Goal: Task Accomplishment & Management: Use online tool/utility

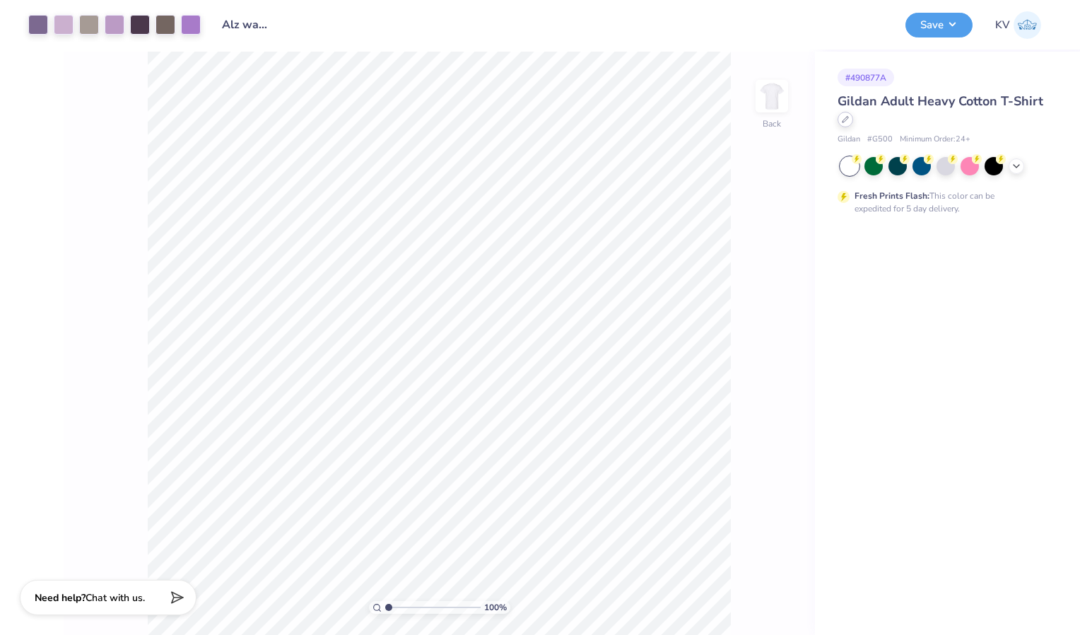
click at [845, 120] on icon at bounding box center [846, 120] width 6 height 6
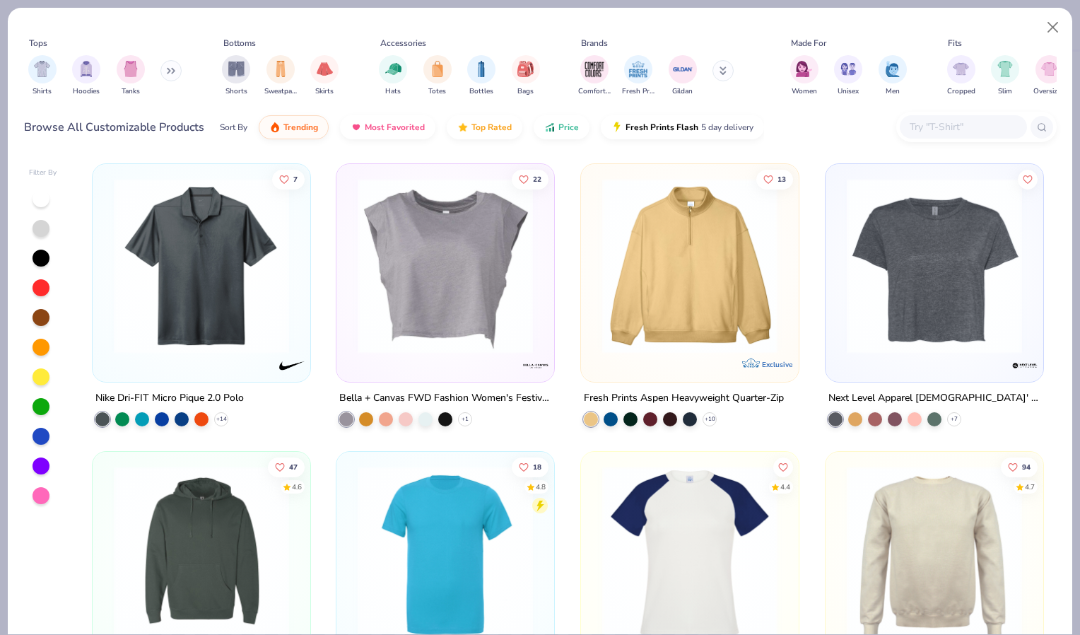
click at [717, 66] on button at bounding box center [722, 70] width 21 height 21
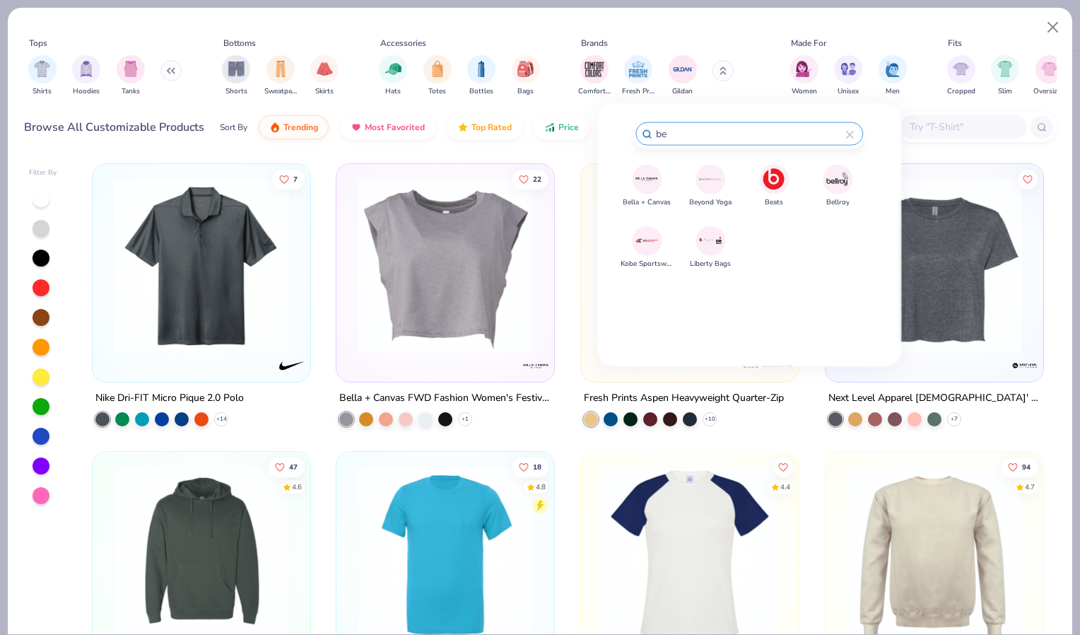
type input "be"
click at [648, 163] on div "Brands be Trending Brands Bella + Canvas Beyond Yoga Beats Bellroy Kobe Sportsw…" at bounding box center [749, 230] width 259 height 223
click at [646, 172] on img at bounding box center [647, 179] width 25 height 25
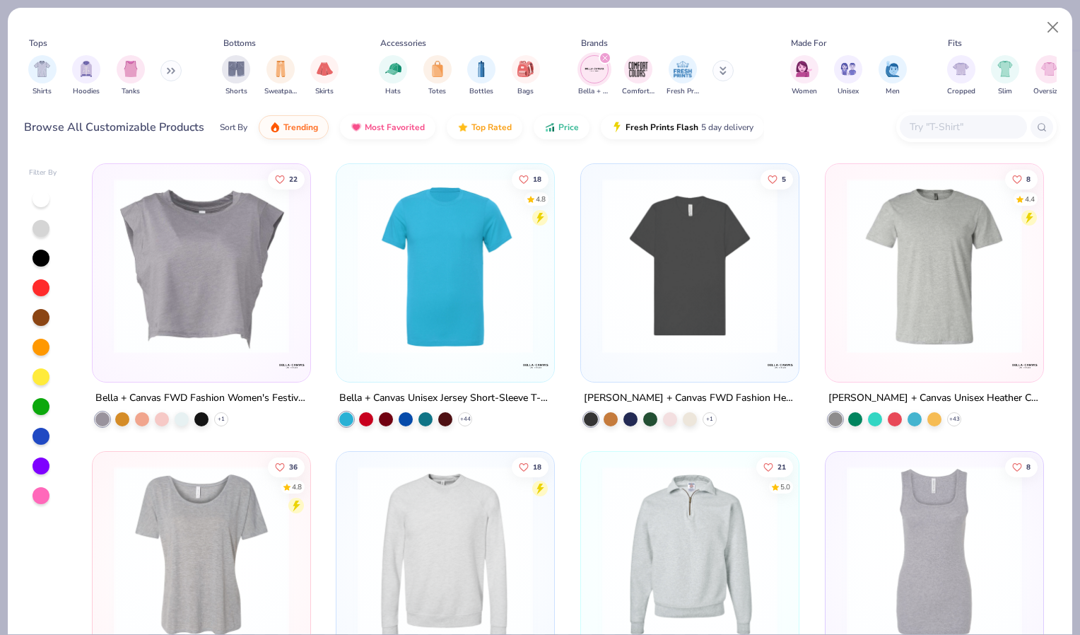
click at [930, 124] on input "text" at bounding box center [962, 127] width 109 height 16
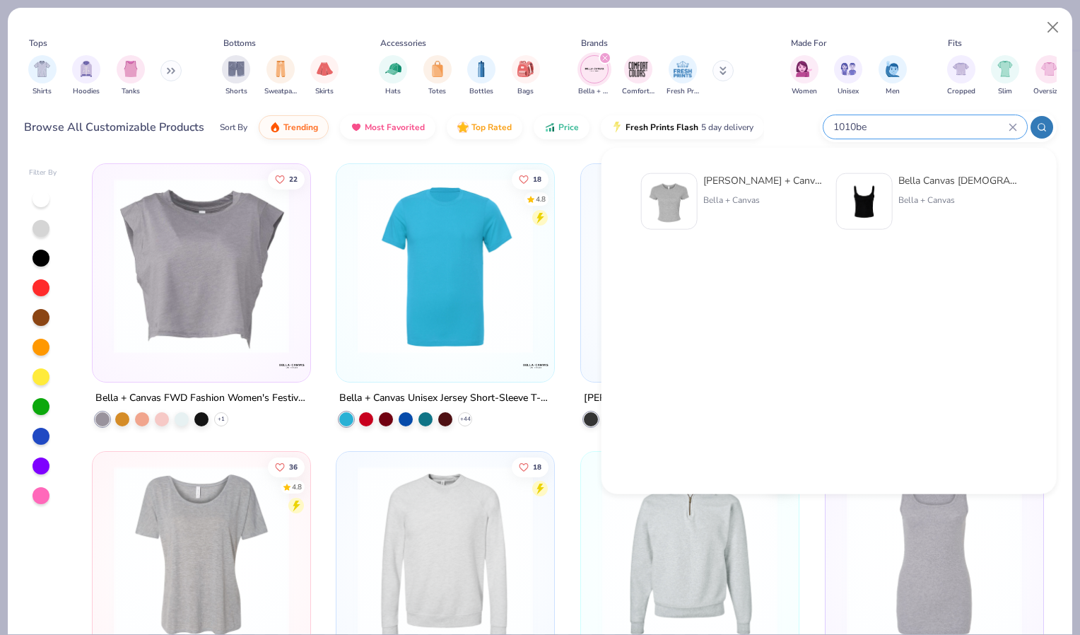
type input "1010be"
click at [759, 194] on div "Bella + Canvas" at bounding box center [762, 200] width 119 height 13
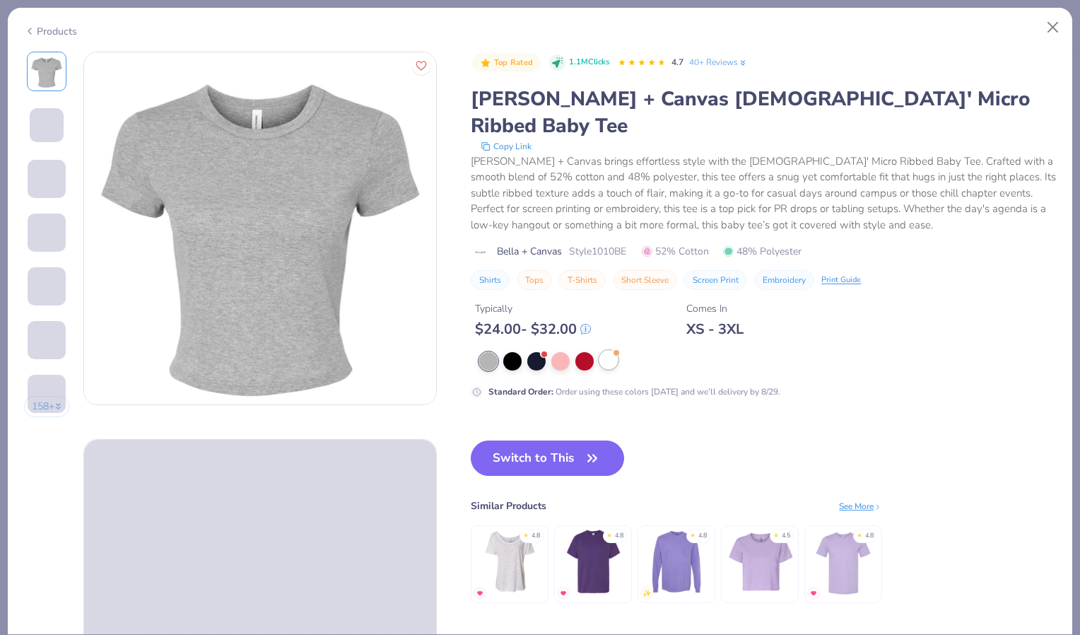
click at [611, 351] on div at bounding box center [608, 360] width 18 height 18
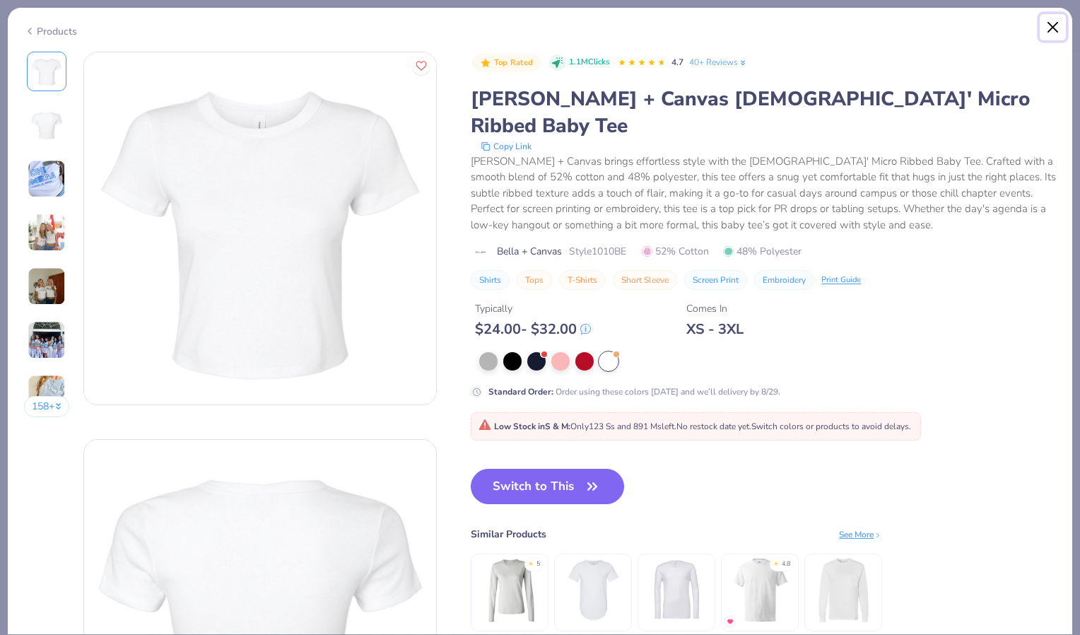
click at [1050, 24] on button "Close" at bounding box center [1053, 27] width 27 height 27
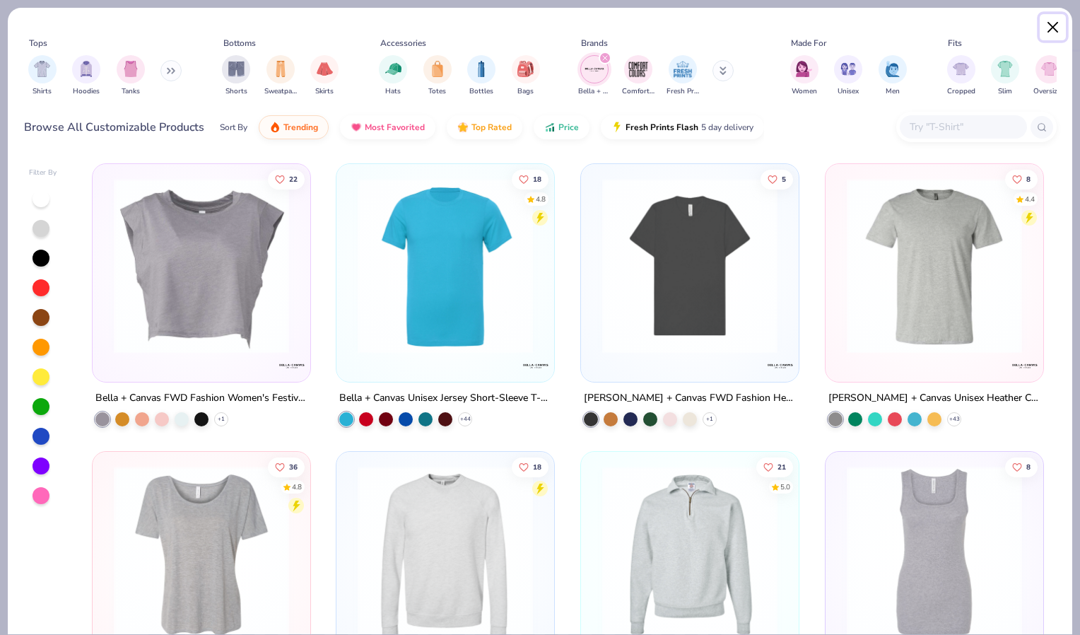
click at [1055, 28] on button "Close" at bounding box center [1053, 27] width 27 height 27
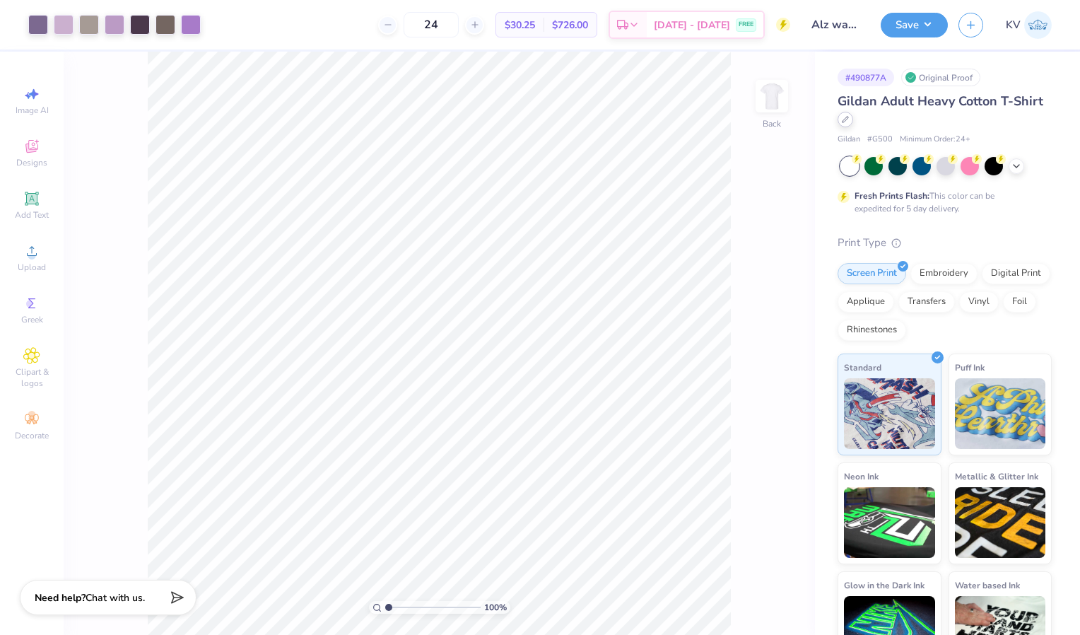
click at [849, 119] on icon at bounding box center [845, 119] width 7 height 7
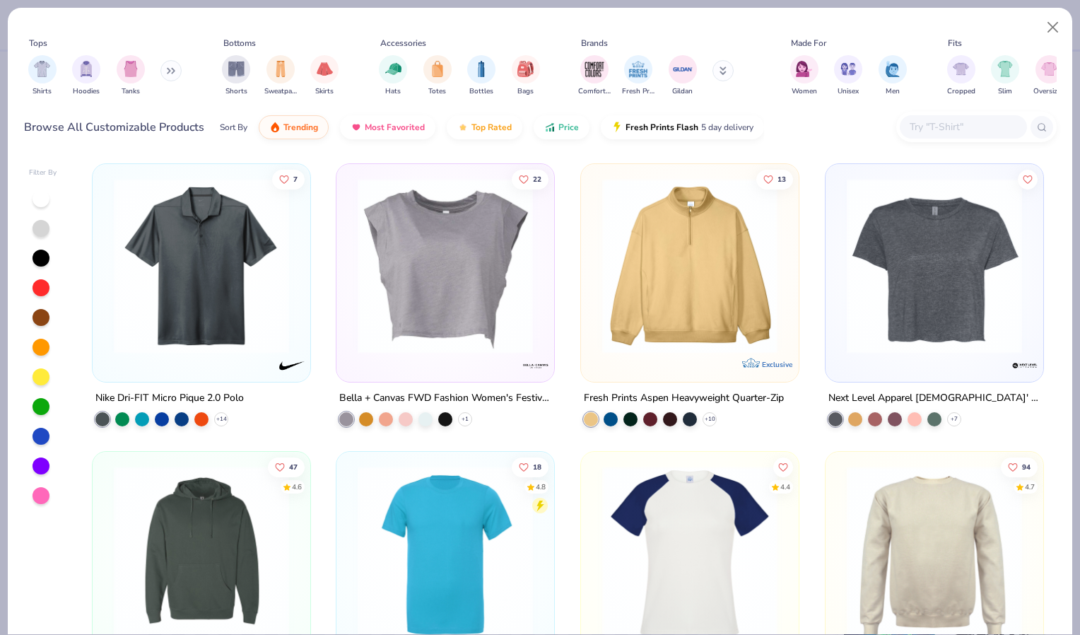
click at [718, 71] on button at bounding box center [722, 70] width 21 height 21
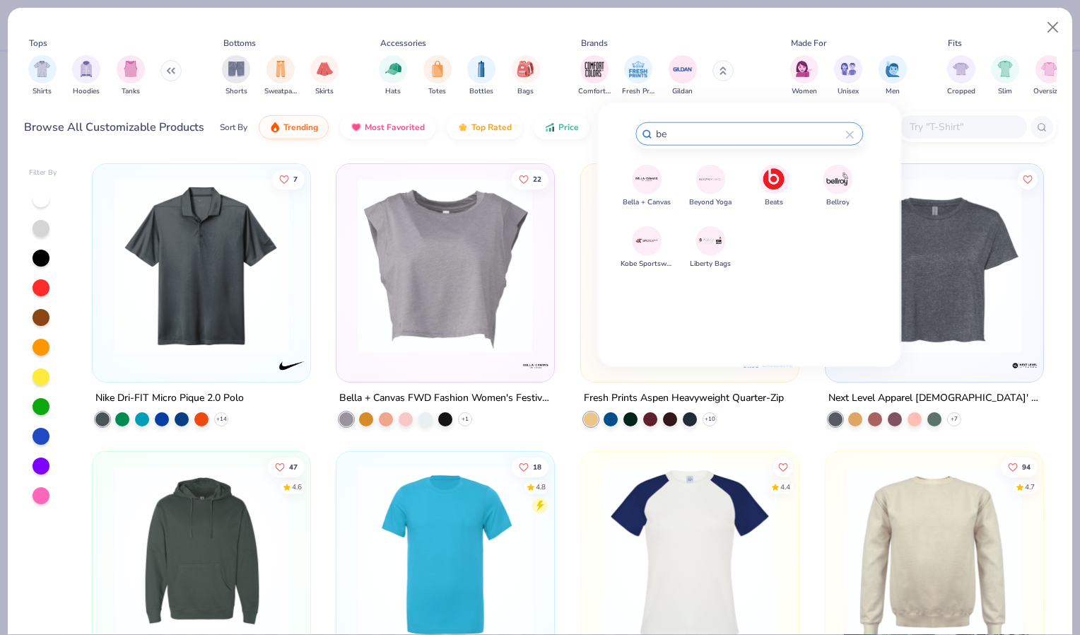
type input "be"
click at [652, 172] on img at bounding box center [647, 179] width 25 height 25
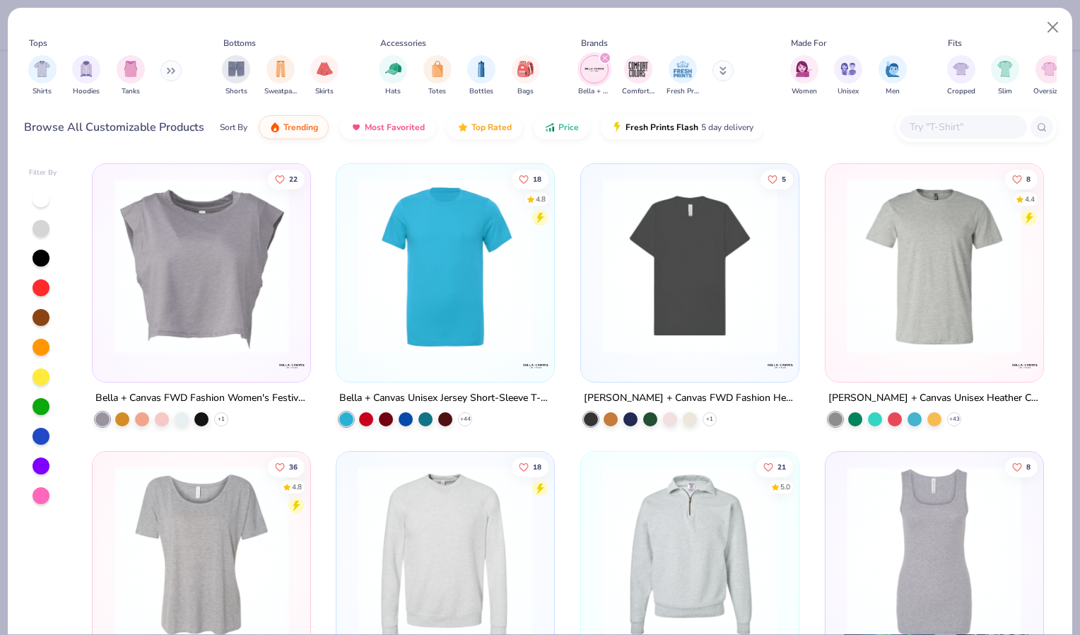
click at [930, 127] on input "text" at bounding box center [962, 127] width 109 height 16
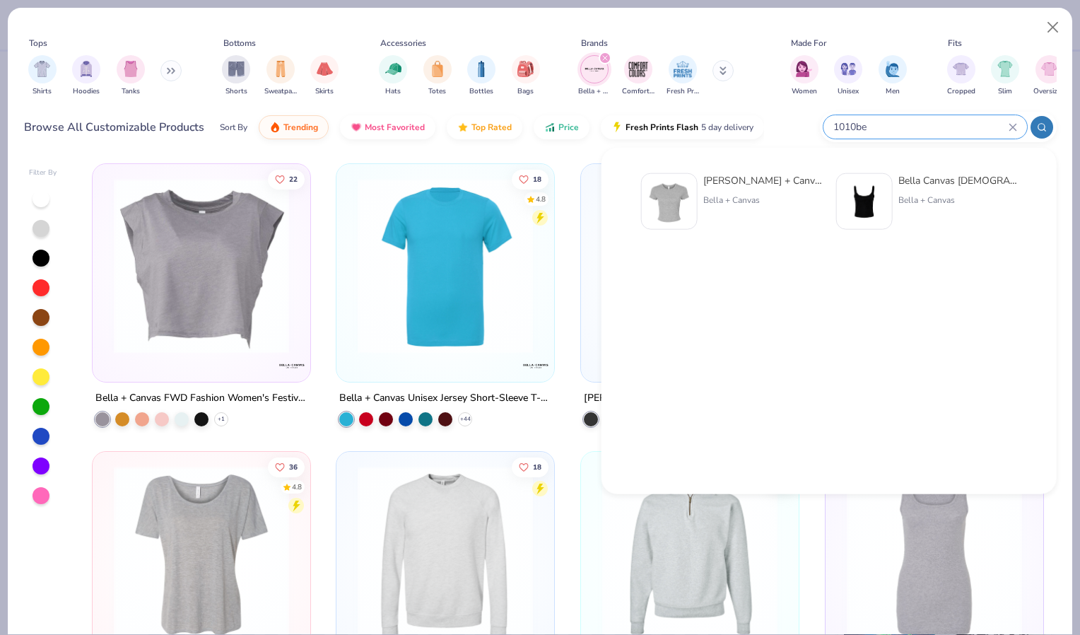
type input "1010be"
click at [748, 187] on div "[PERSON_NAME] + Canvas [DEMOGRAPHIC_DATA]' Micro Ribbed Baby Tee" at bounding box center [762, 180] width 119 height 15
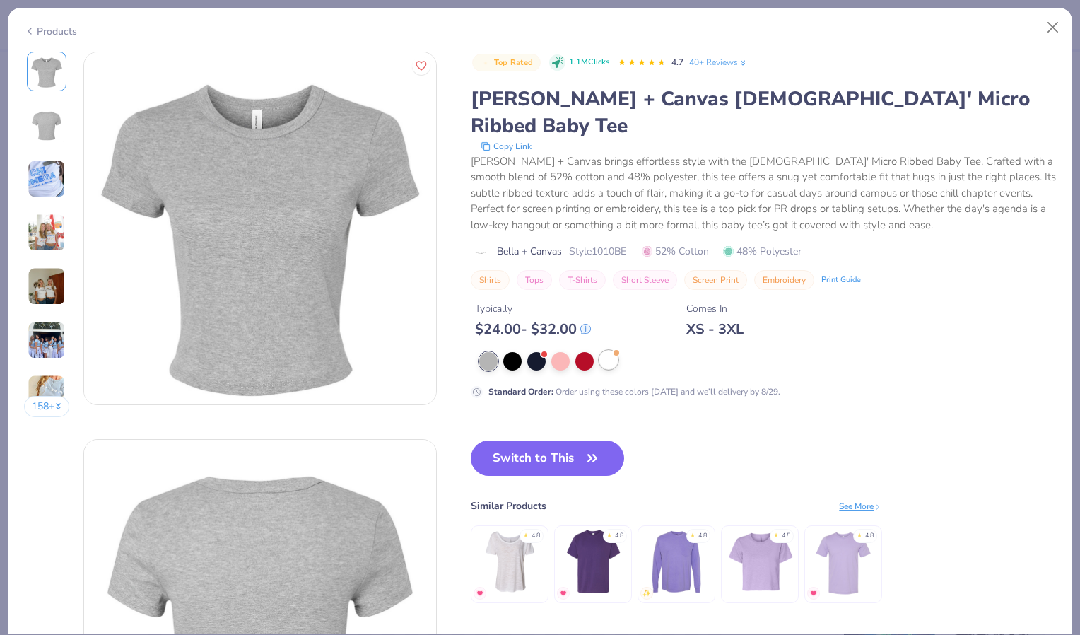
click at [608, 351] on div at bounding box center [608, 360] width 18 height 18
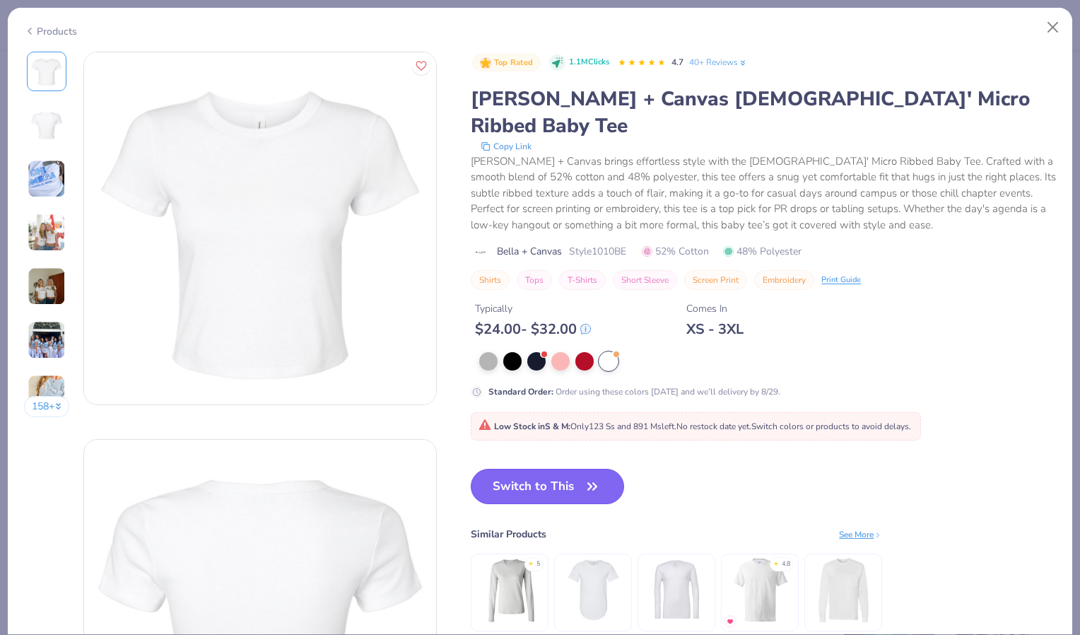
click at [541, 469] on button "Switch to This" at bounding box center [547, 486] width 153 height 35
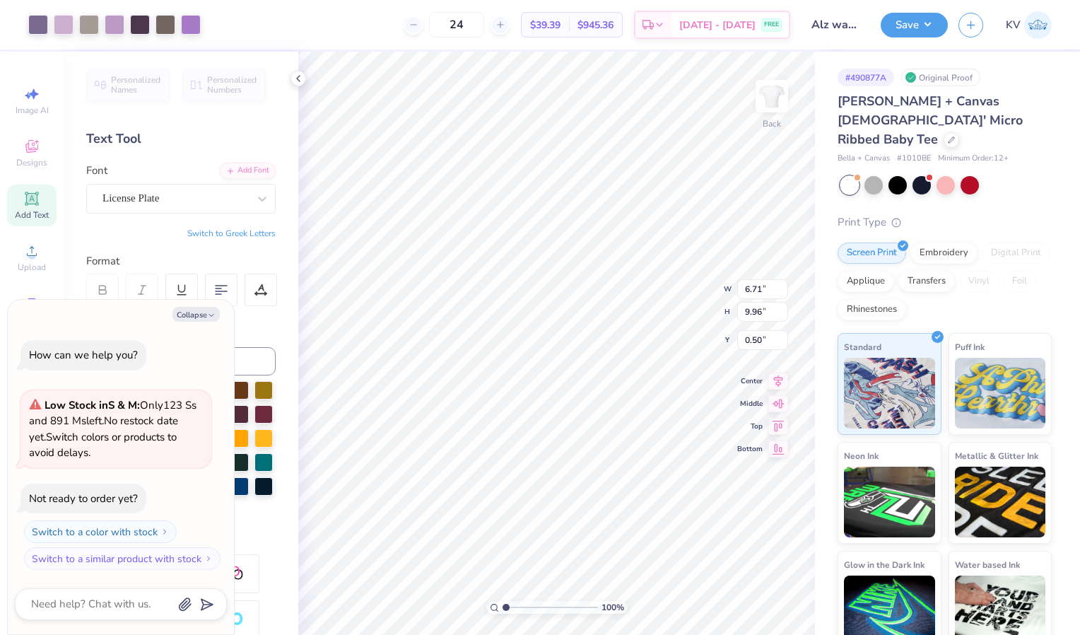
type textarea "x"
type input "5.96"
type input "8.85"
type input "1.61"
type textarea "x"
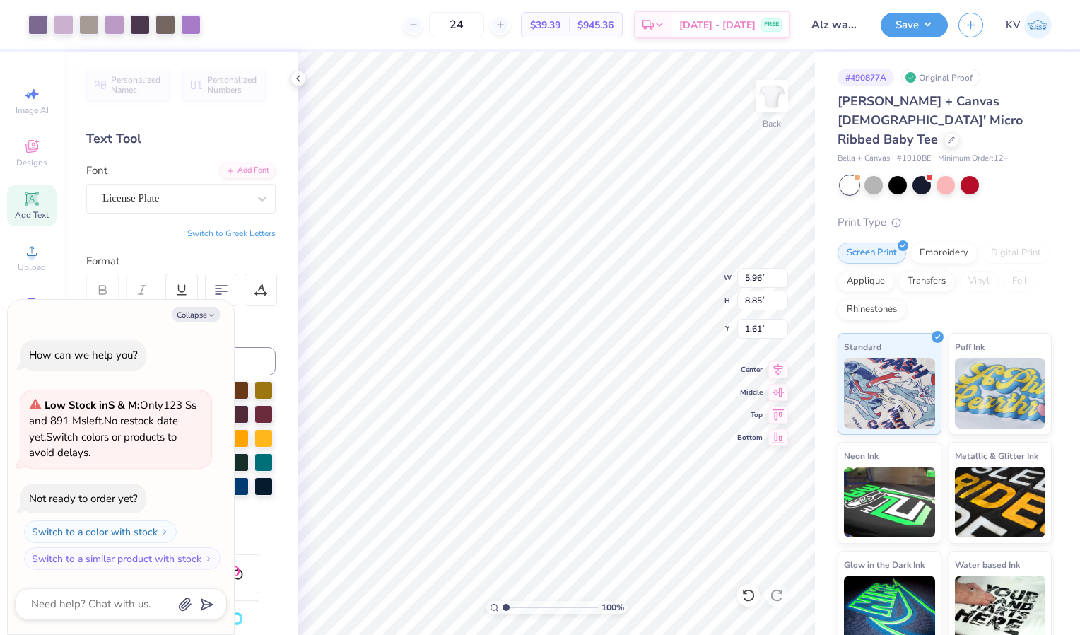
type input "3.00"
type textarea "x"
type input "6.31"
type input "9.36"
type textarea "x"
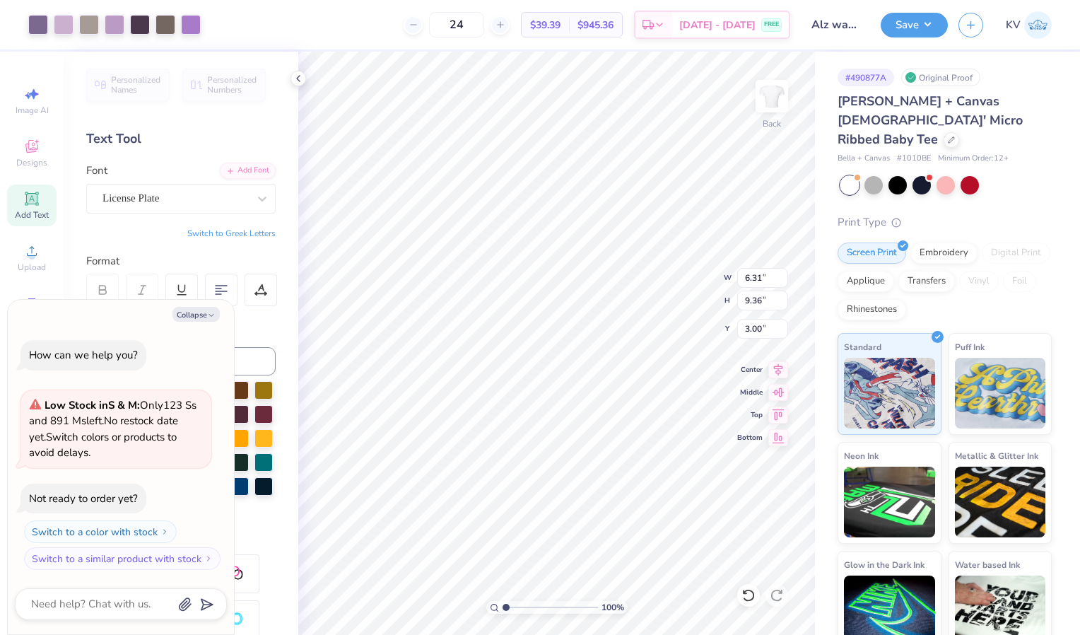
type input "6.19"
type input "9.19"
click at [908, 16] on button "Save" at bounding box center [914, 23] width 67 height 25
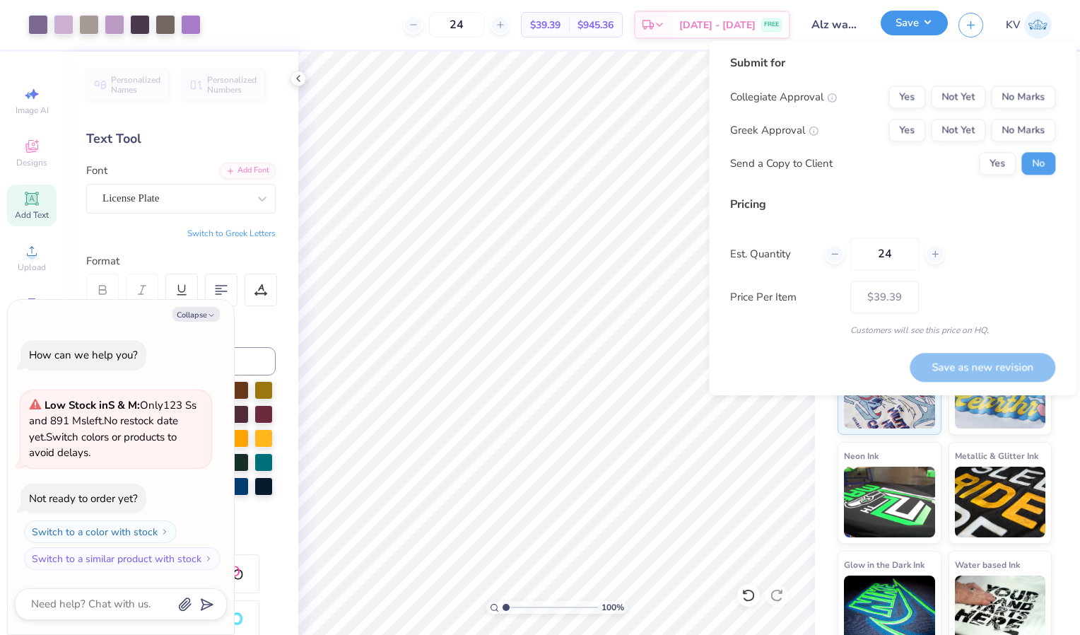
type textarea "x"
click at [1011, 90] on button "No Marks" at bounding box center [1023, 97] width 64 height 23
click at [911, 130] on button "Yes" at bounding box center [906, 130] width 37 height 23
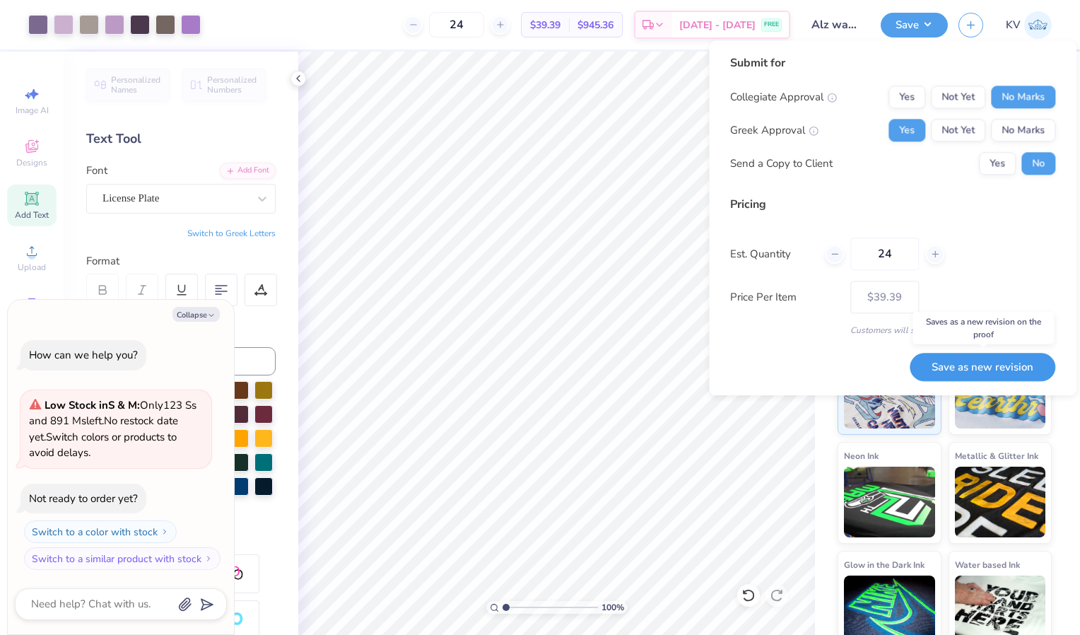
click at [975, 363] on button "Save as new revision" at bounding box center [983, 367] width 146 height 29
type input "$39.39"
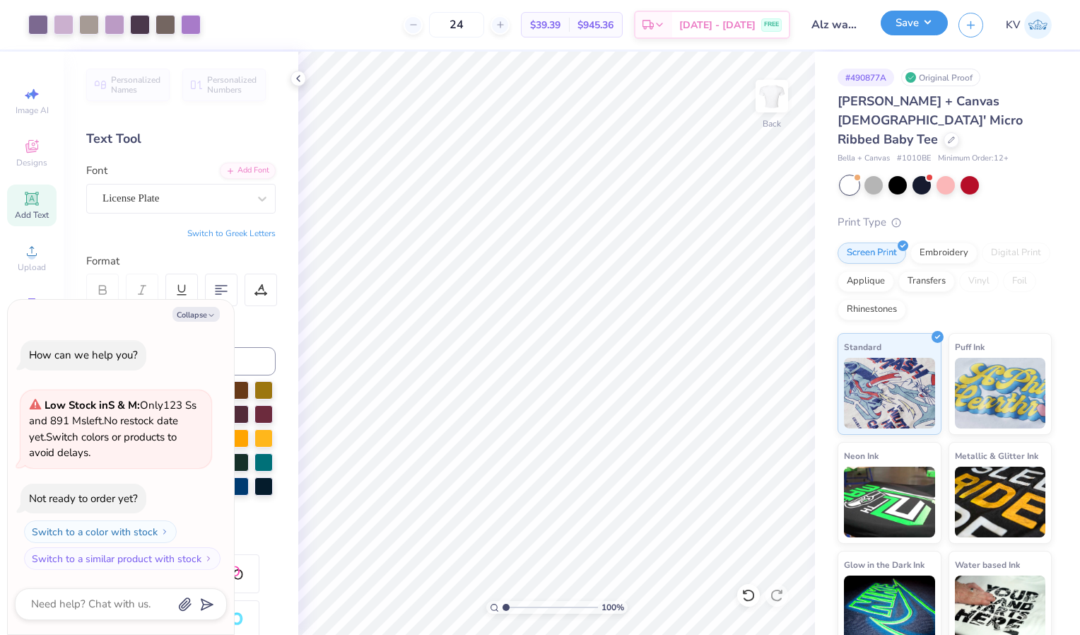
click at [917, 14] on button "Save" at bounding box center [914, 23] width 67 height 25
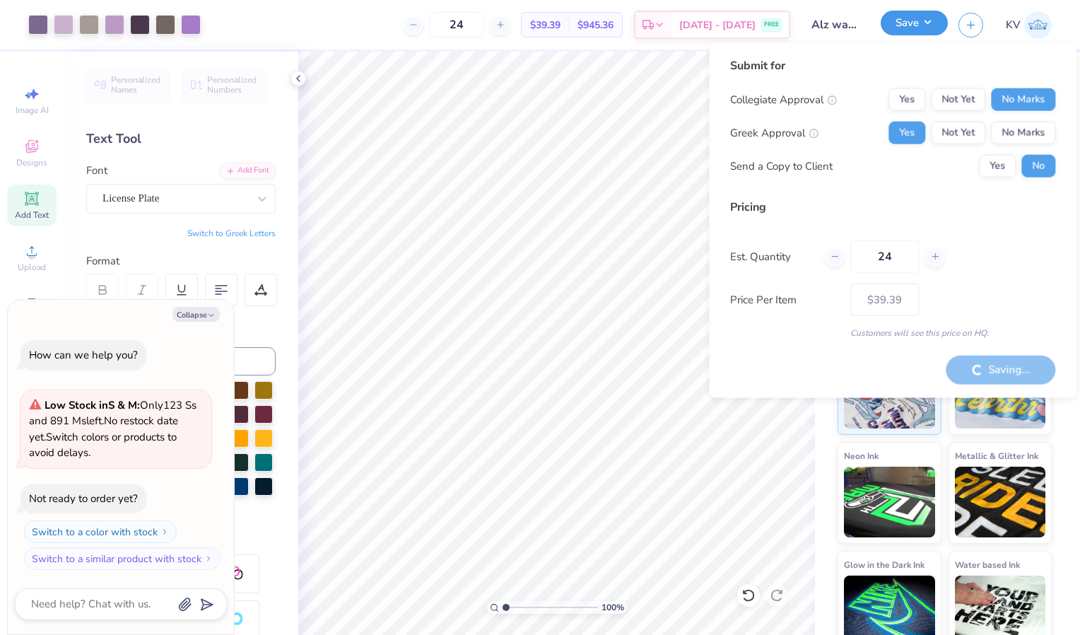
click at [922, 25] on button "Save" at bounding box center [914, 23] width 67 height 25
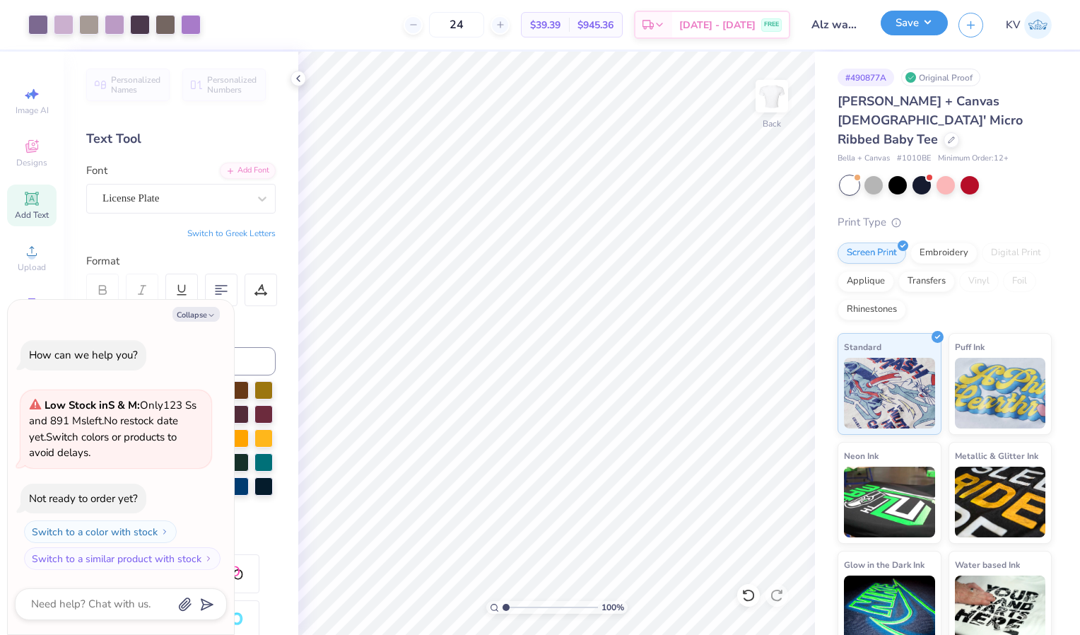
click at [934, 30] on button "Save" at bounding box center [914, 23] width 67 height 25
click at [929, 18] on button "Save" at bounding box center [914, 23] width 67 height 25
type textarea "x"
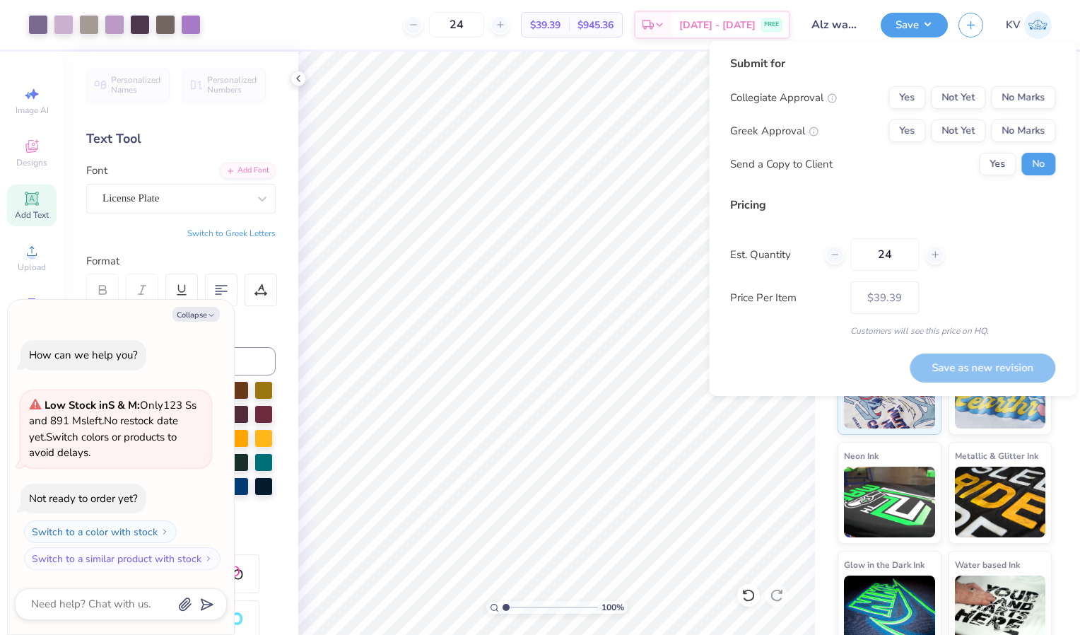
click at [964, 368] on div "Save as new revision" at bounding box center [983, 367] width 146 height 29
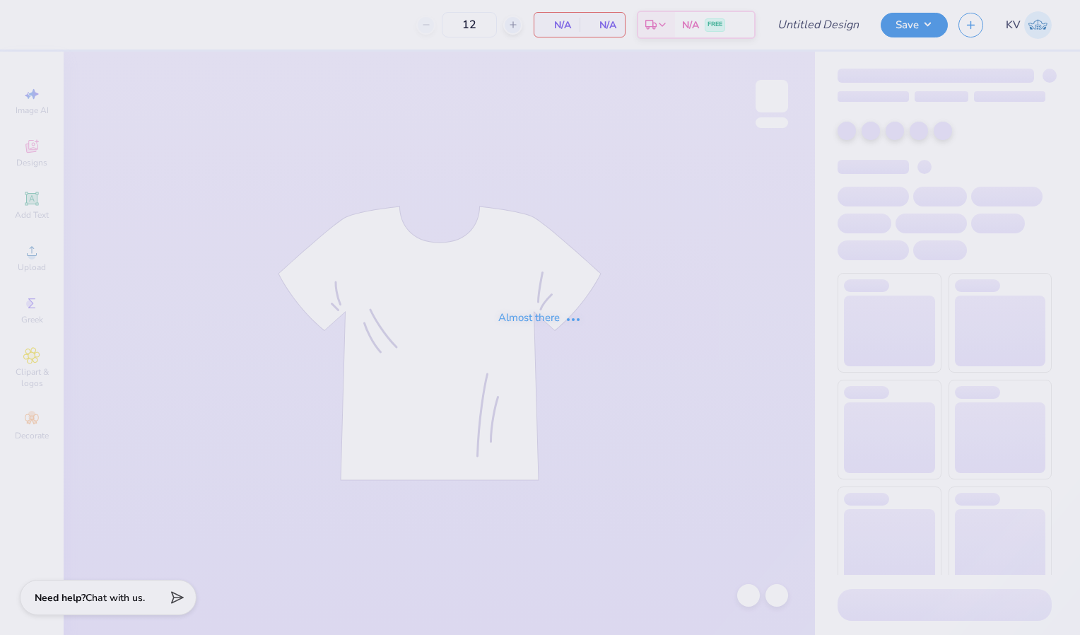
type input "Alz walk 25"
type input "24"
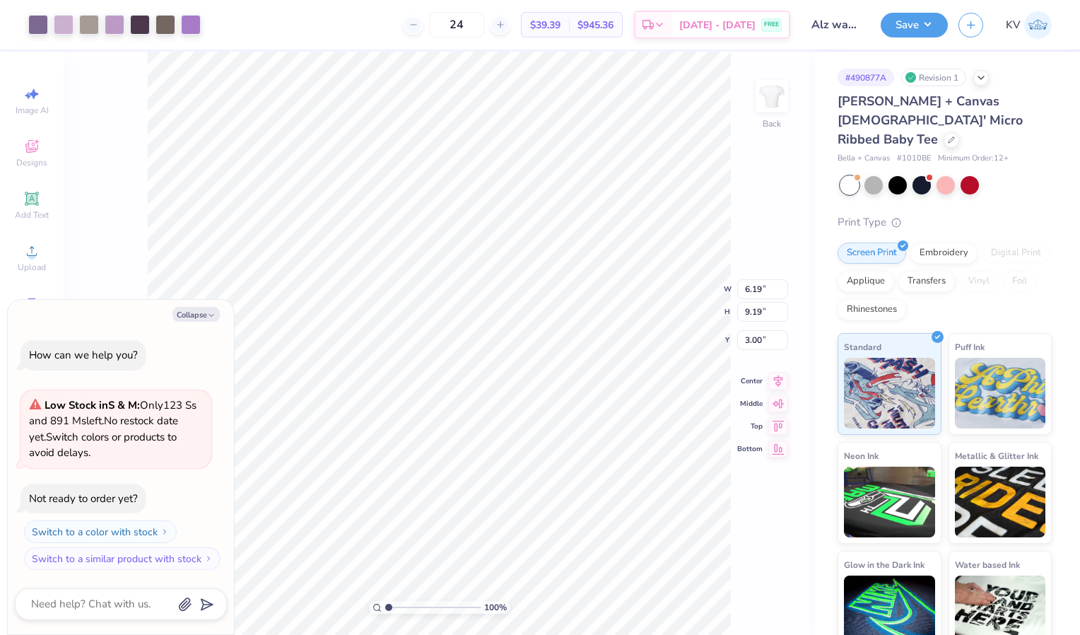
type textarea "x"
type input "5.54"
type input "8.23"
type textarea "x"
type input "5.78"
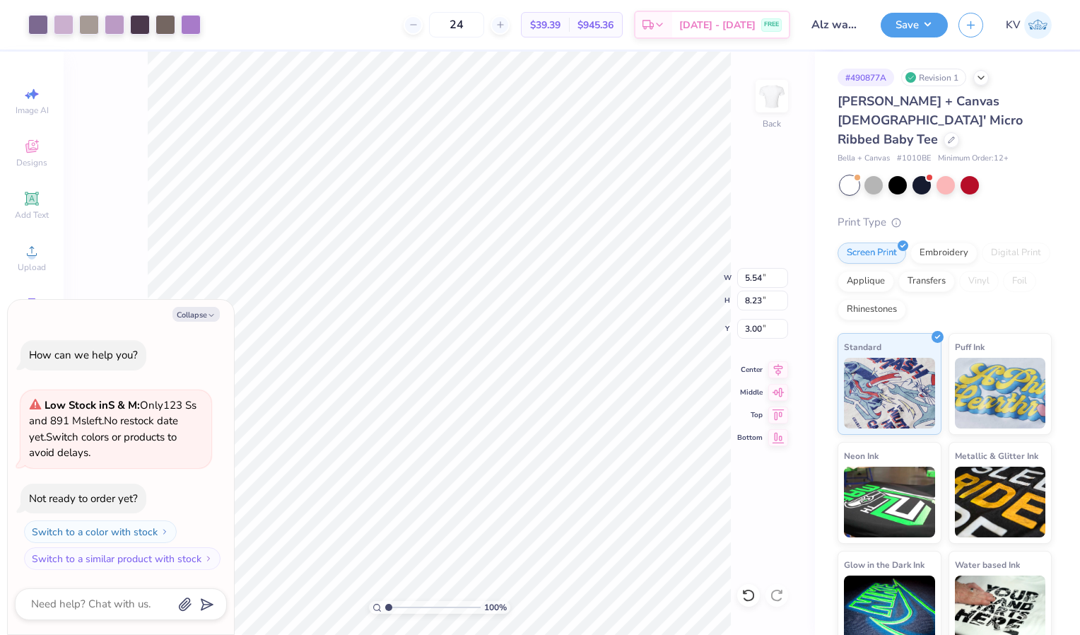
type input "8.58"
click at [925, 23] on button "Save" at bounding box center [914, 23] width 67 height 25
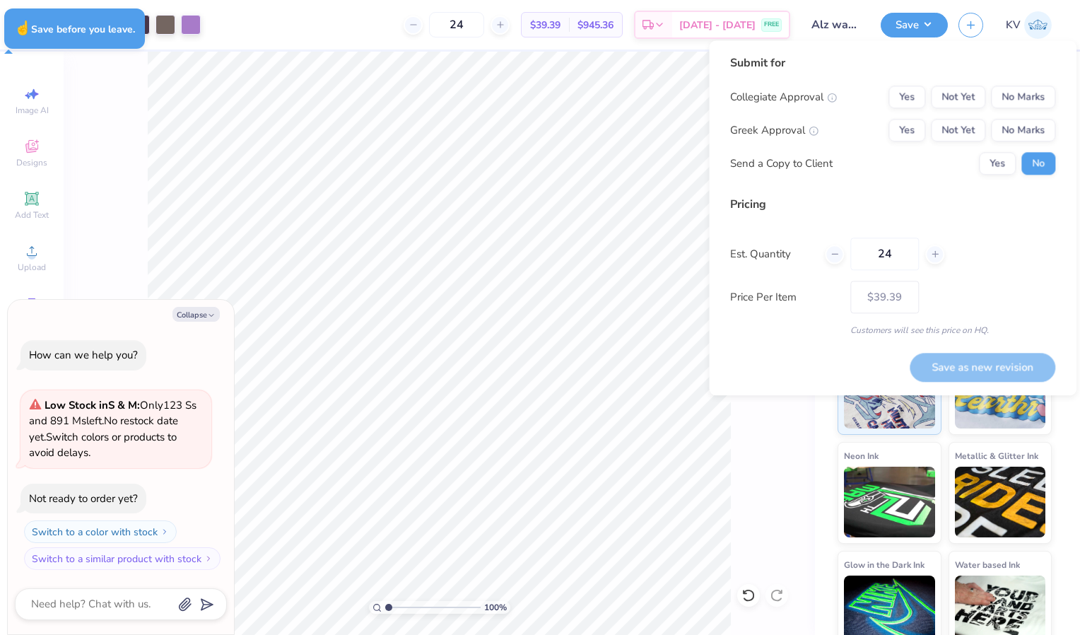
type textarea "x"
